Goal: Entertainment & Leisure: Browse casually

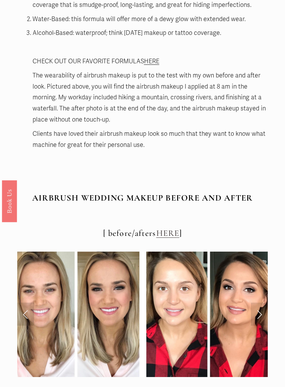
scroll to position [4191, 0]
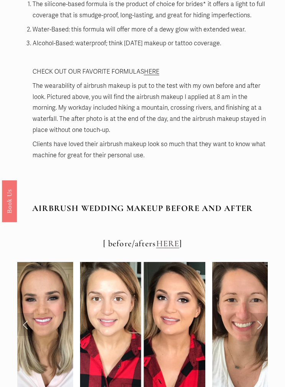
click at [260, 313] on link "Next Slide" at bounding box center [259, 324] width 17 height 23
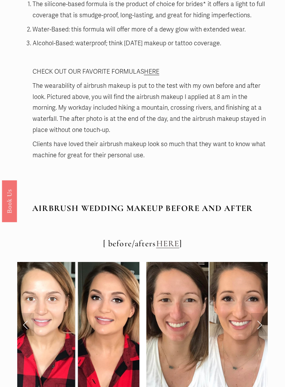
click at [263, 313] on link "Next Slide" at bounding box center [259, 324] width 17 height 23
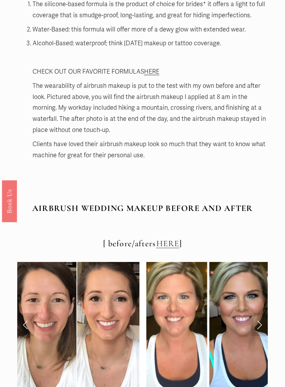
click at [260, 313] on link "Next Slide" at bounding box center [259, 324] width 17 height 23
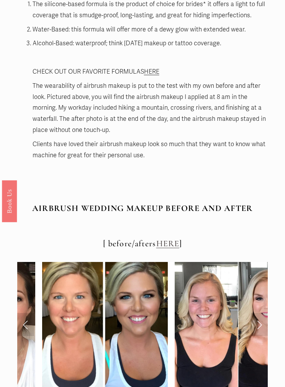
click at [259, 313] on link "Next Slide" at bounding box center [259, 324] width 17 height 23
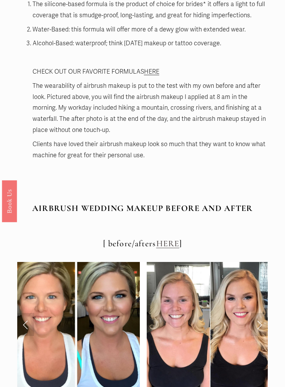
click at [261, 313] on link "Next Slide" at bounding box center [259, 324] width 17 height 23
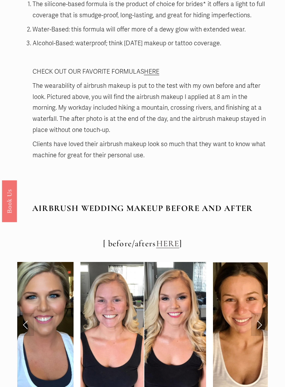
click at [257, 313] on link "Next Slide" at bounding box center [259, 324] width 17 height 23
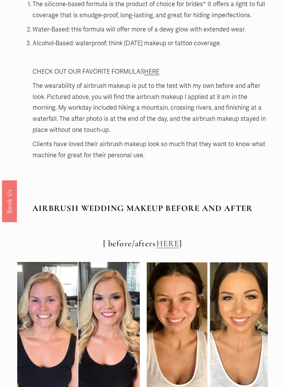
click at [258, 313] on link "Next Slide" at bounding box center [259, 324] width 17 height 23
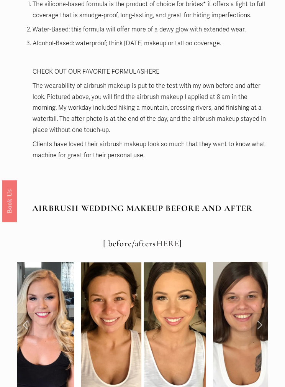
click at [258, 313] on link "Next Slide" at bounding box center [259, 324] width 17 height 23
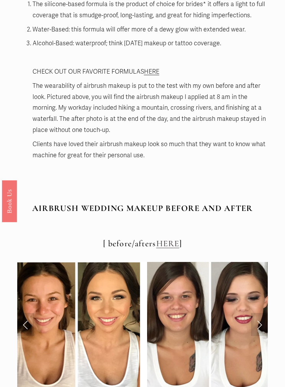
click at [259, 313] on link "Next Slide" at bounding box center [259, 324] width 17 height 23
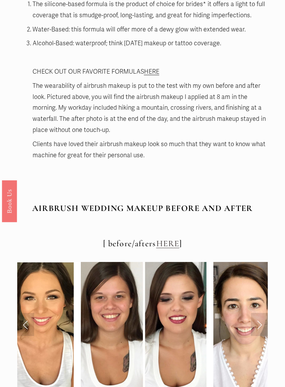
click at [256, 313] on link "Next Slide" at bounding box center [259, 324] width 17 height 23
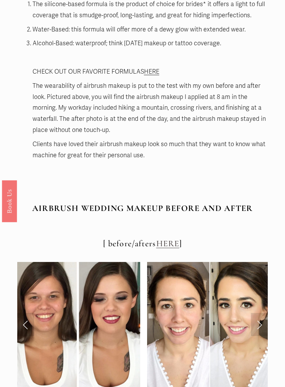
click at [260, 313] on link "Next Slide" at bounding box center [259, 324] width 17 height 23
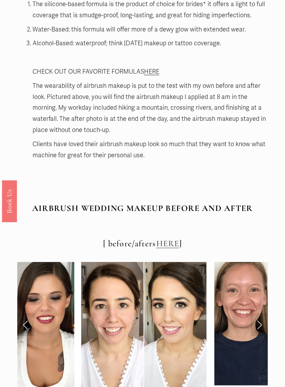
click at [253, 313] on link "Next Slide" at bounding box center [259, 324] width 17 height 23
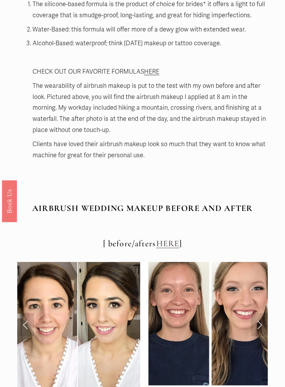
click at [258, 313] on link "Next Slide" at bounding box center [259, 324] width 17 height 23
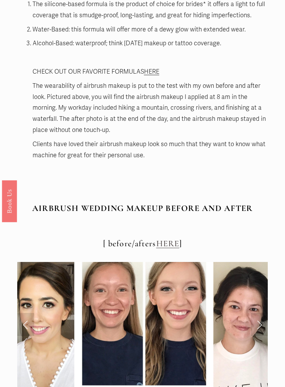
click at [252, 313] on link "Next Slide" at bounding box center [259, 324] width 17 height 23
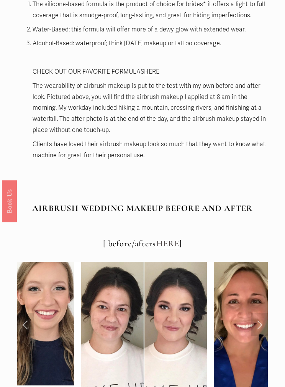
click at [260, 313] on link "Next Slide" at bounding box center [259, 324] width 17 height 23
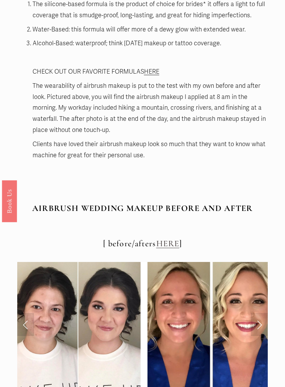
click at [264, 313] on link "Next Slide" at bounding box center [259, 324] width 17 height 23
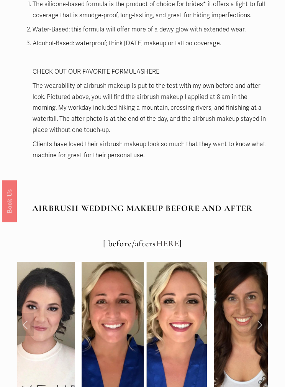
click at [262, 313] on link "Next Slide" at bounding box center [259, 324] width 17 height 23
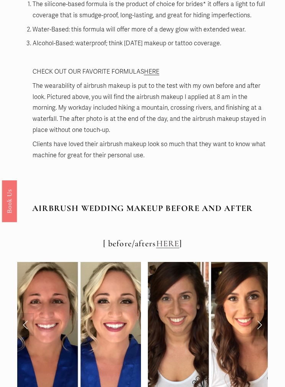
click at [261, 313] on link "Next Slide" at bounding box center [259, 324] width 17 height 23
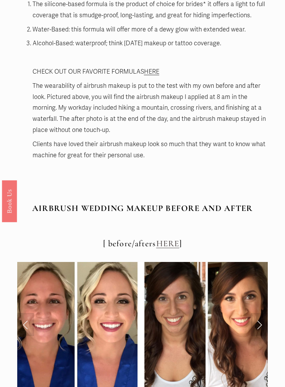
click at [260, 313] on link "Next Slide" at bounding box center [259, 324] width 17 height 23
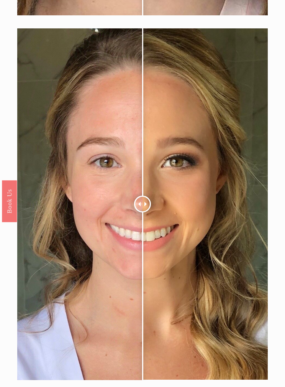
scroll to position [5655, 0]
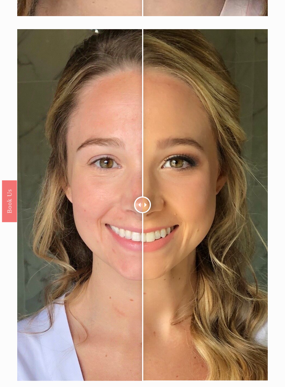
click at [179, 29] on div at bounding box center [142, 205] width 251 height 352
click at [180, 29] on div at bounding box center [142, 205] width 251 height 352
